Goal: Find specific page/section: Find specific page/section

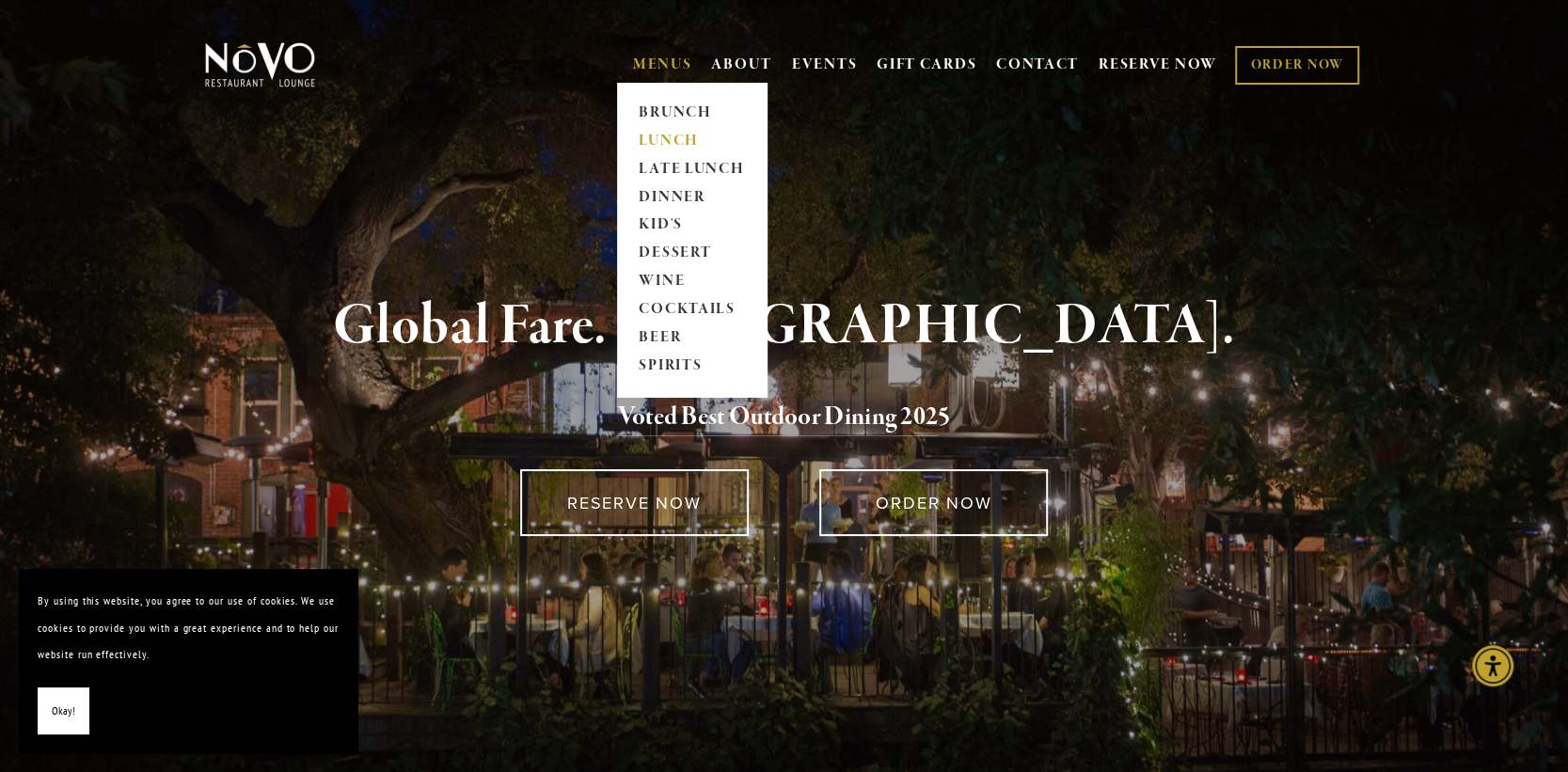
click at [663, 133] on link "LUNCH" at bounding box center [691, 140] width 118 height 28
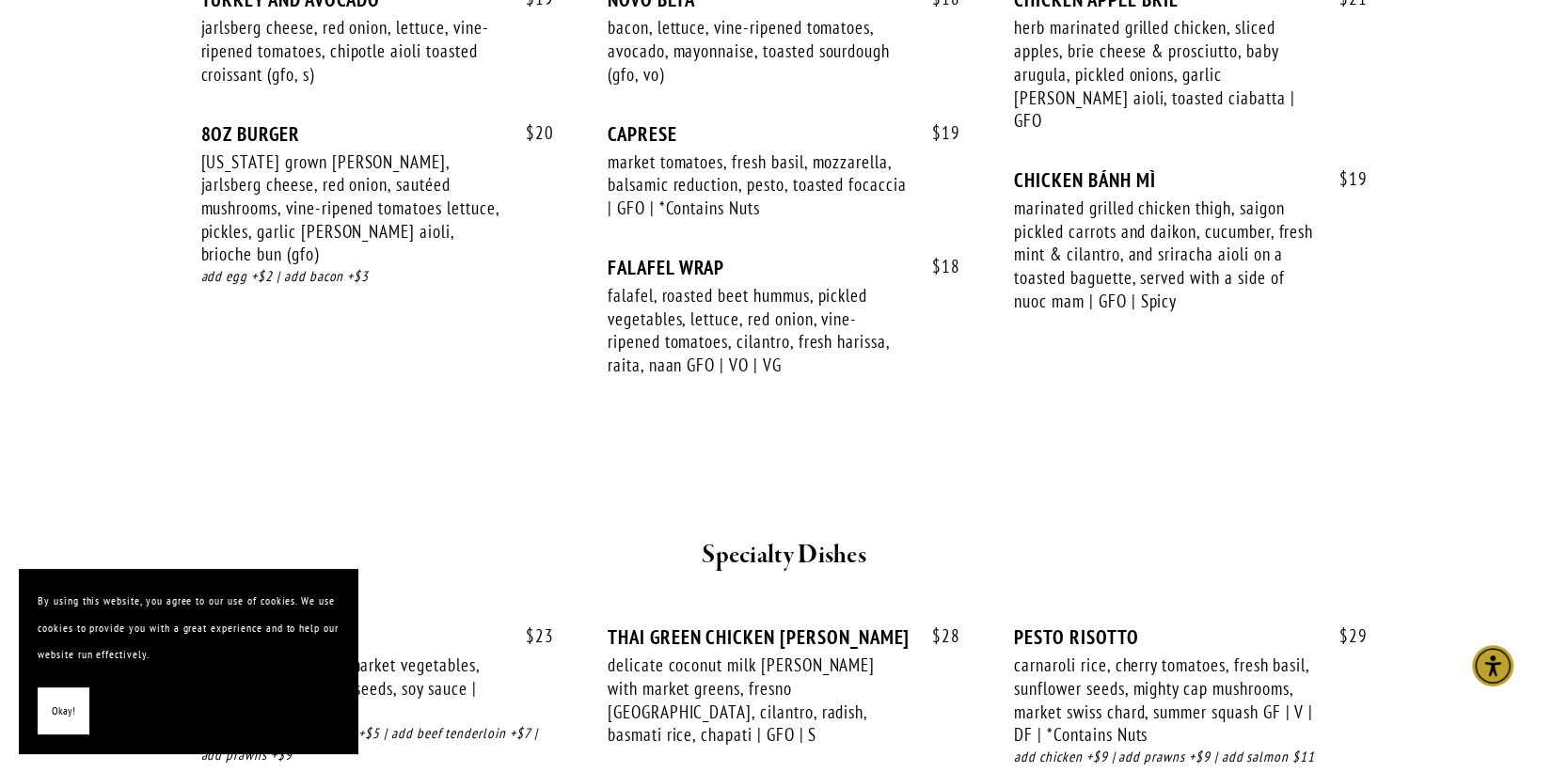
scroll to position [2821, 0]
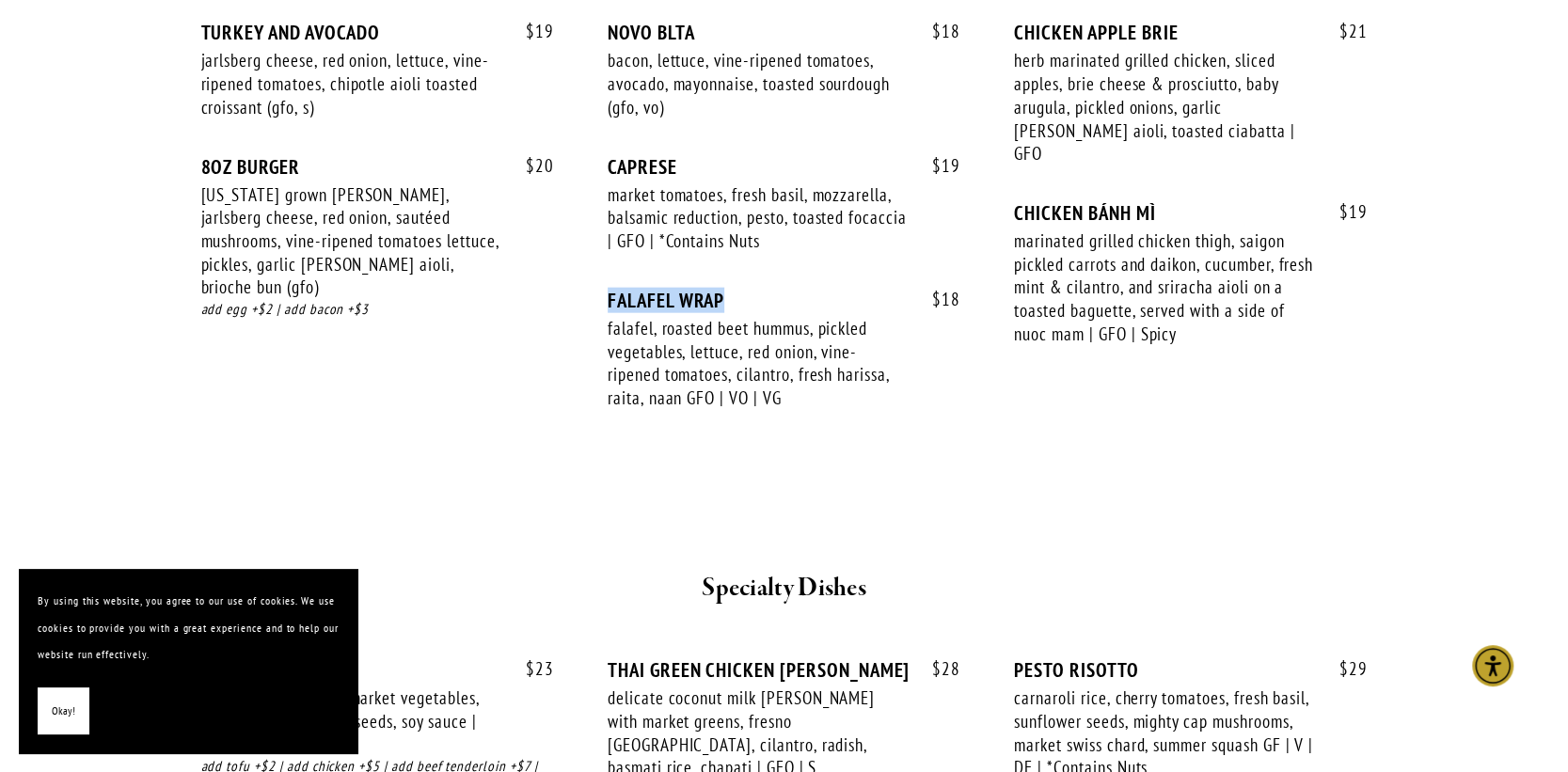
drag, startPoint x: 607, startPoint y: 271, endPoint x: 733, endPoint y: 273, distance: 126.0
click at [733, 289] on div "FALAFEL WRAP" at bounding box center [784, 300] width 353 height 24
copy div "FALAFEL WRAP"
